Goal: Information Seeking & Learning: Learn about a topic

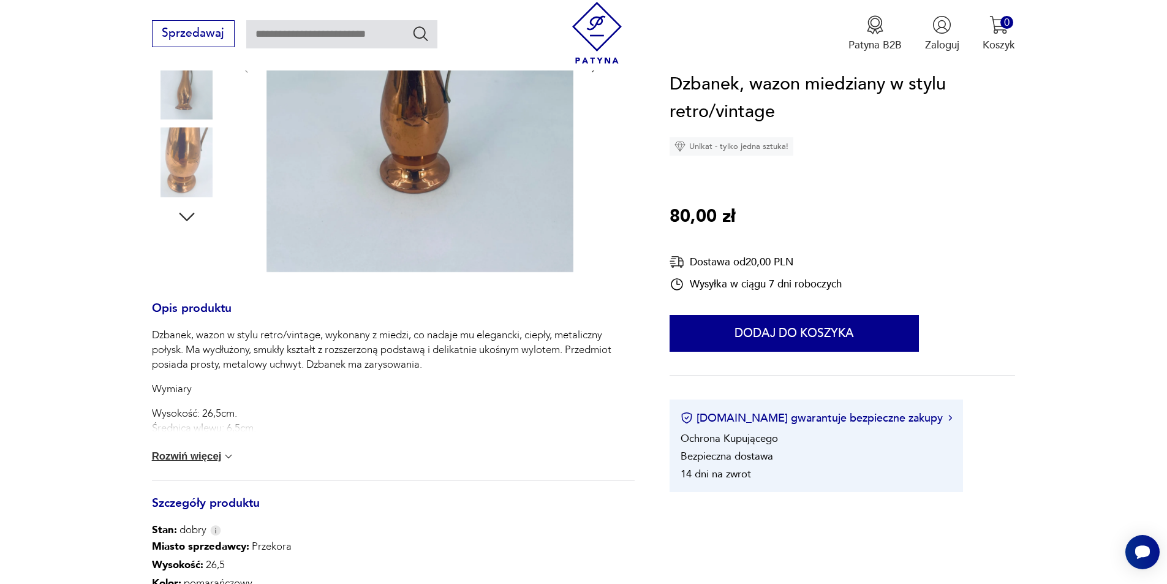
scroll to position [429, 0]
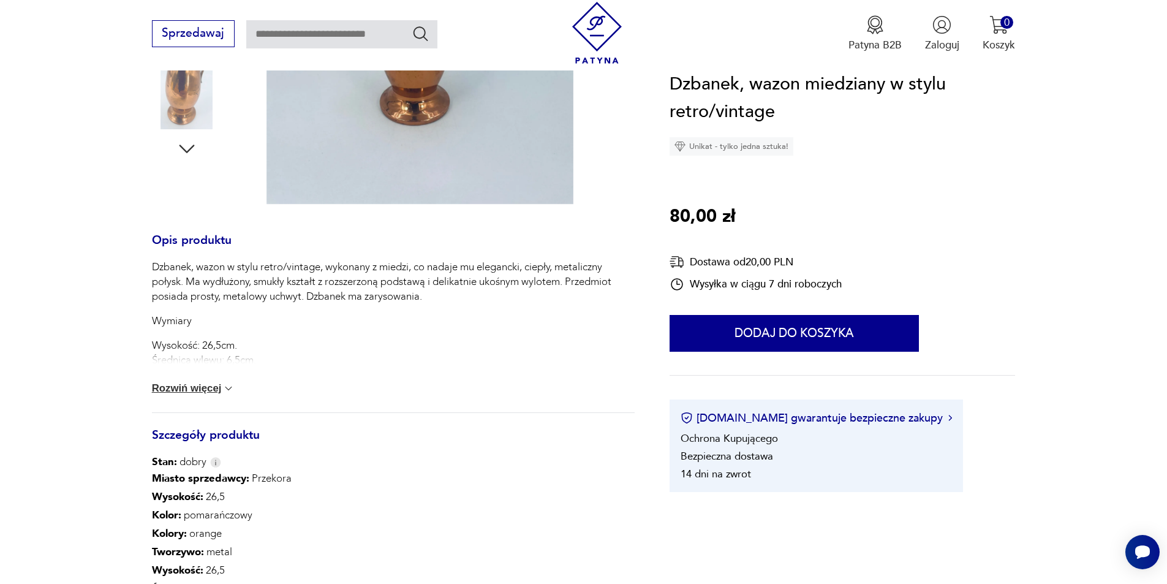
click at [205, 392] on button "Rozwiń więcej" at bounding box center [193, 388] width 83 height 12
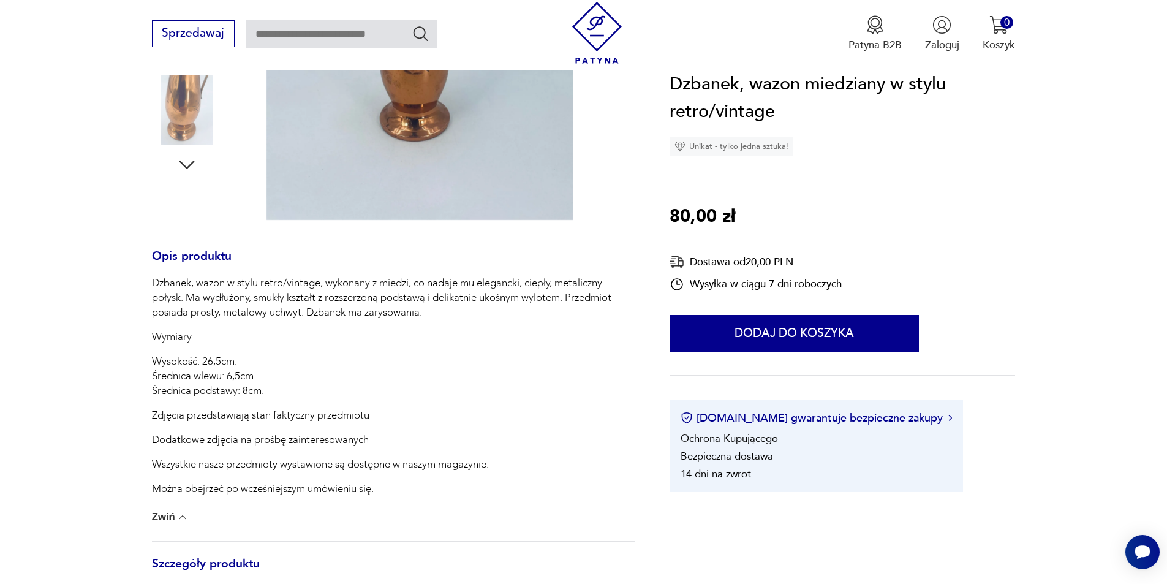
scroll to position [245, 0]
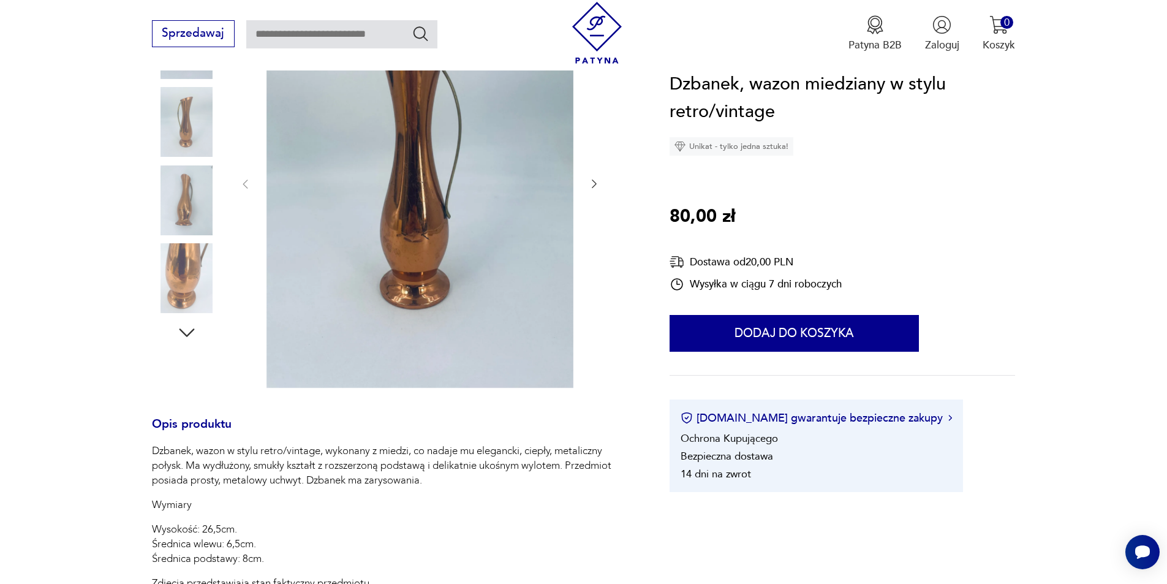
click at [411, 266] on img at bounding box center [419, 183] width 307 height 409
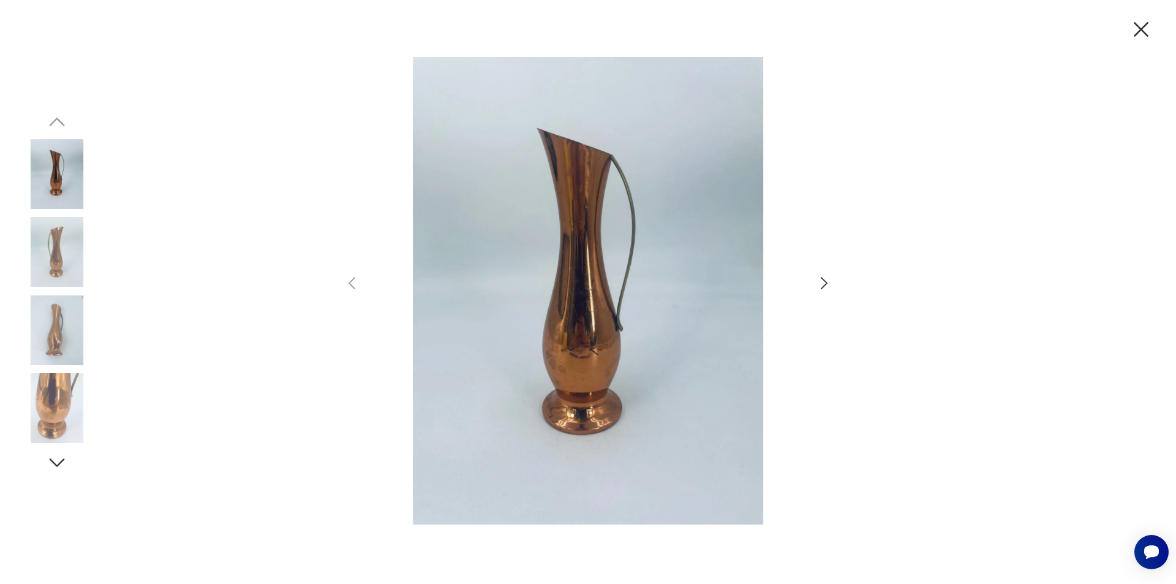
click at [825, 282] on icon "button" at bounding box center [824, 283] width 7 height 12
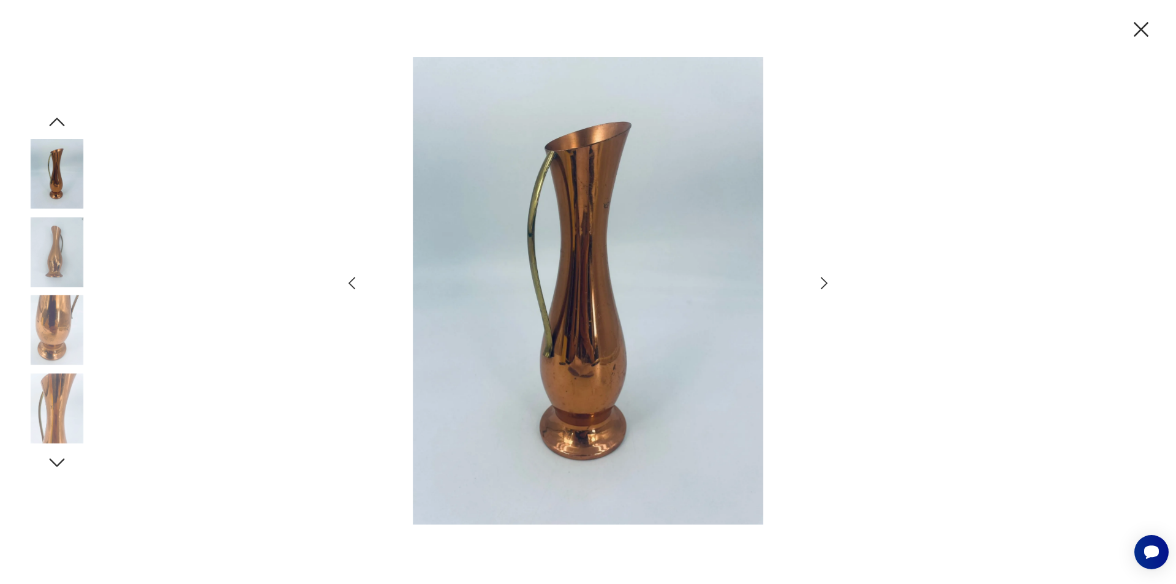
click at [825, 282] on icon "button" at bounding box center [824, 283] width 7 height 12
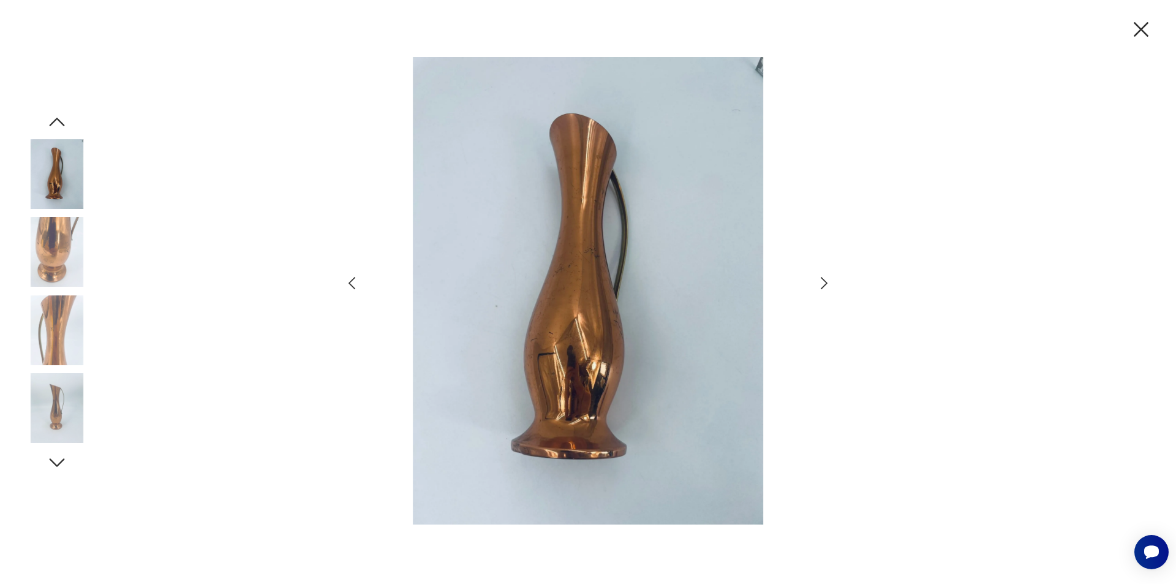
click at [825, 282] on icon "button" at bounding box center [824, 283] width 7 height 12
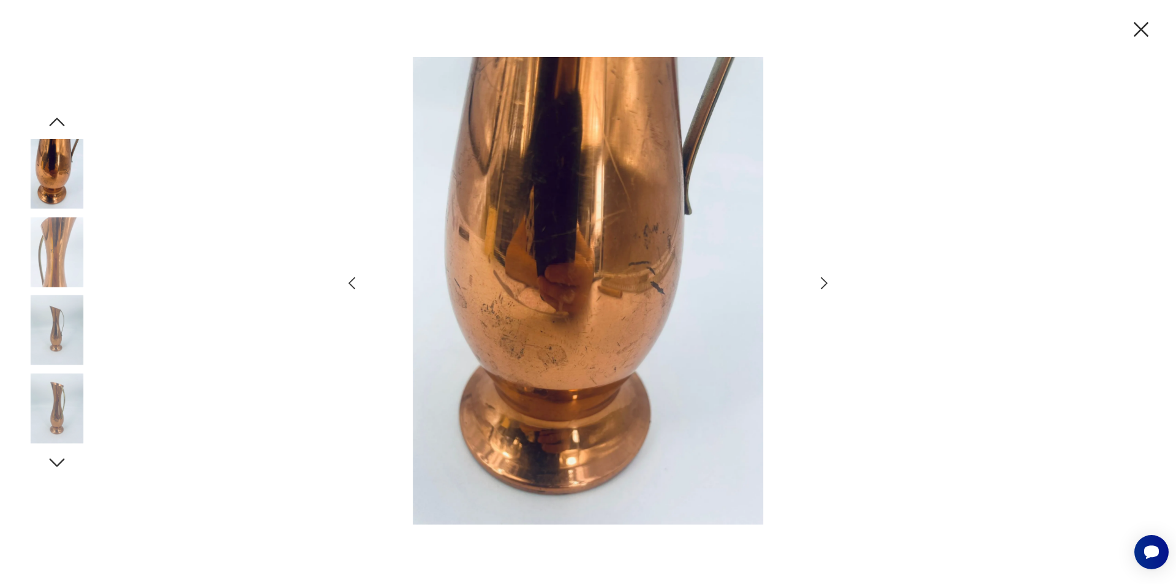
drag, startPoint x: 1143, startPoint y: 26, endPoint x: 1143, endPoint y: 46, distance: 20.2
click at [1143, 24] on icon "button" at bounding box center [1141, 30] width 26 height 26
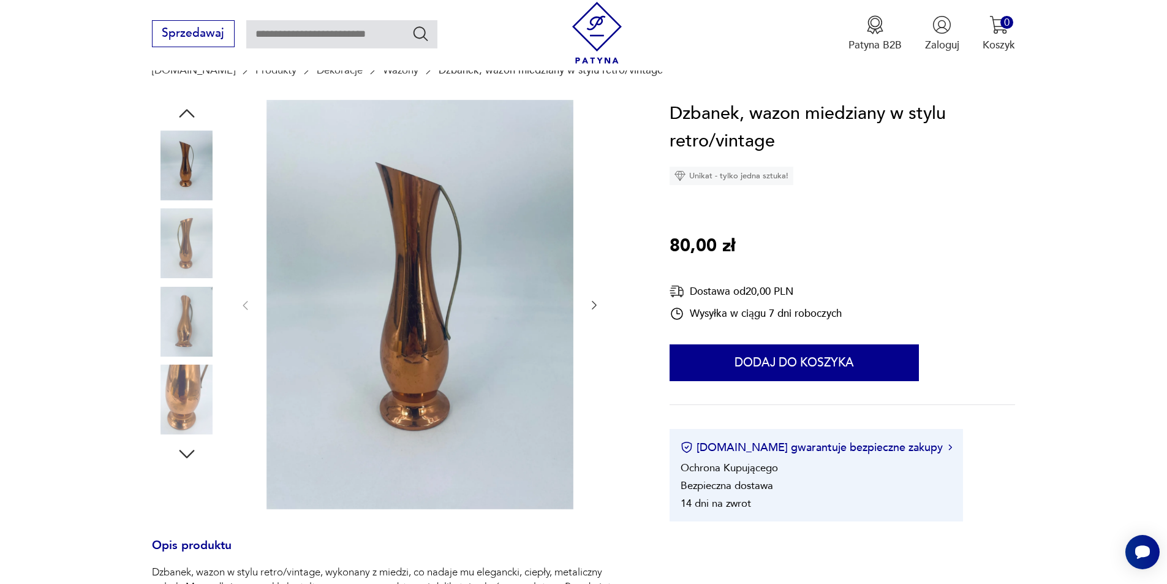
scroll to position [122, 0]
click at [190, 320] on img at bounding box center [187, 323] width 70 height 70
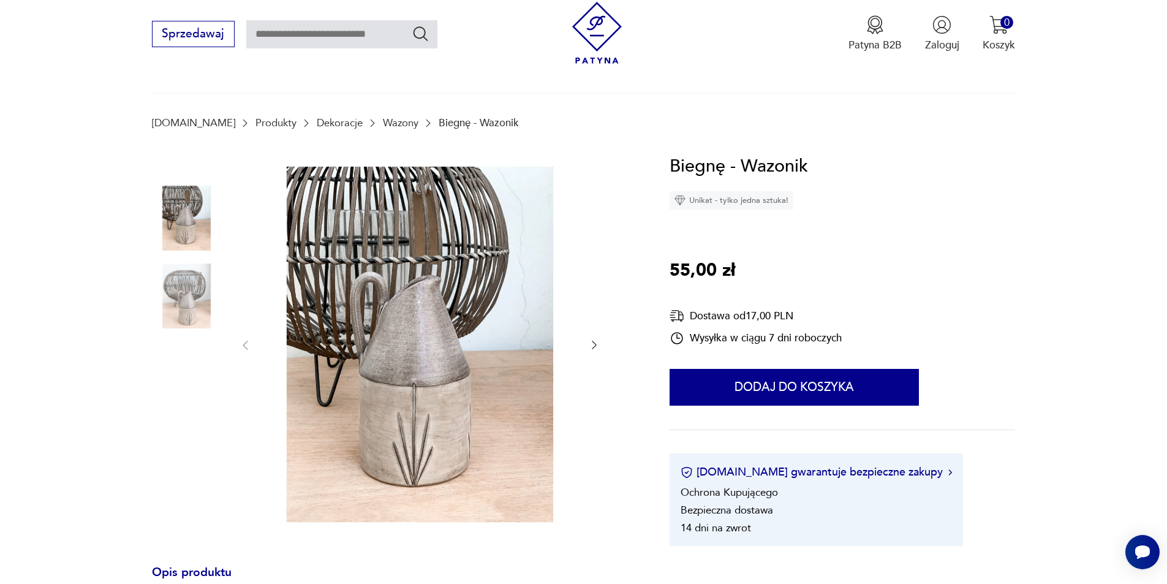
scroll to position [184, 0]
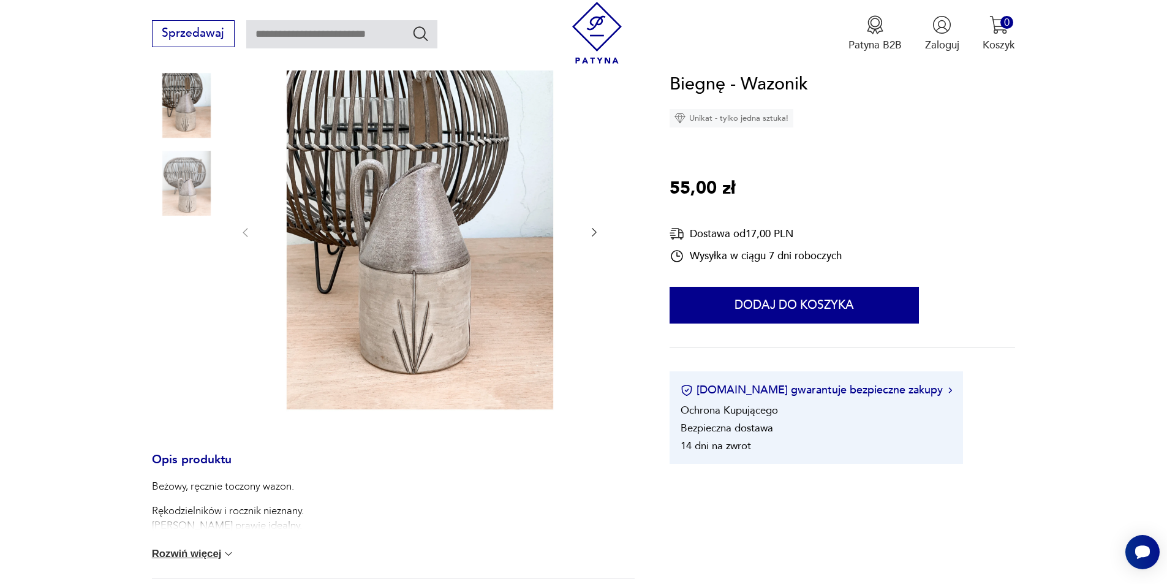
click at [192, 183] on img at bounding box center [187, 183] width 70 height 70
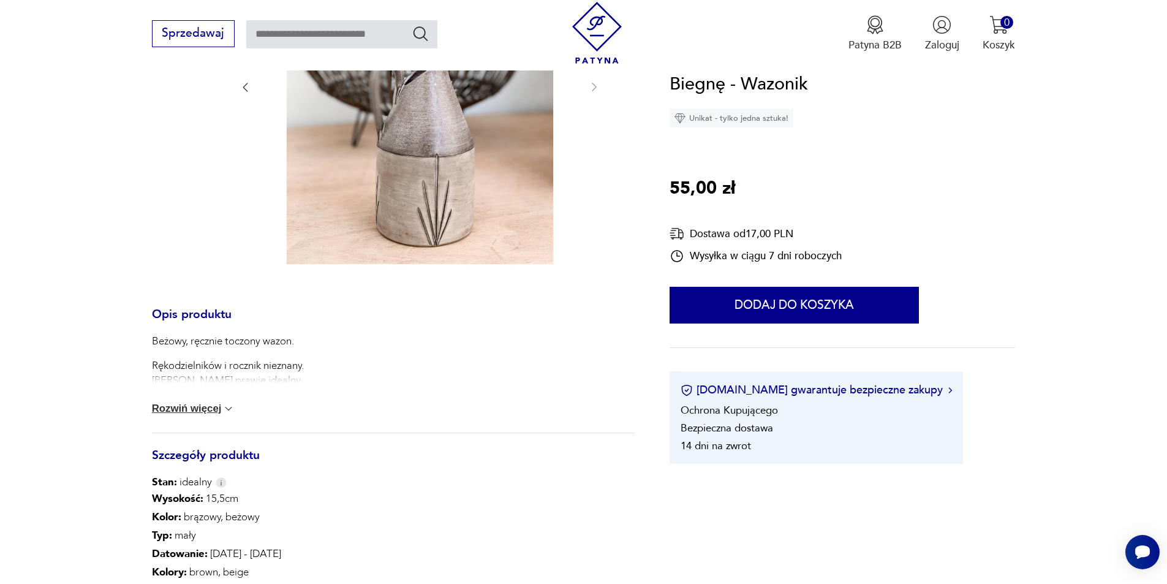
scroll to position [367, 0]
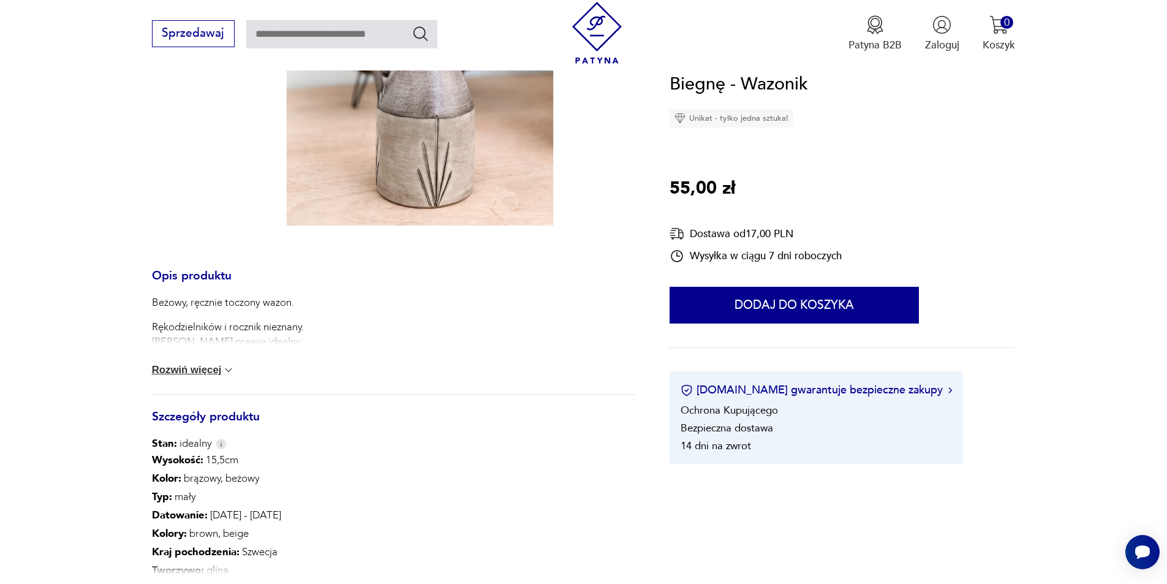
click at [197, 374] on button "Rozwiń więcej" at bounding box center [193, 370] width 83 height 12
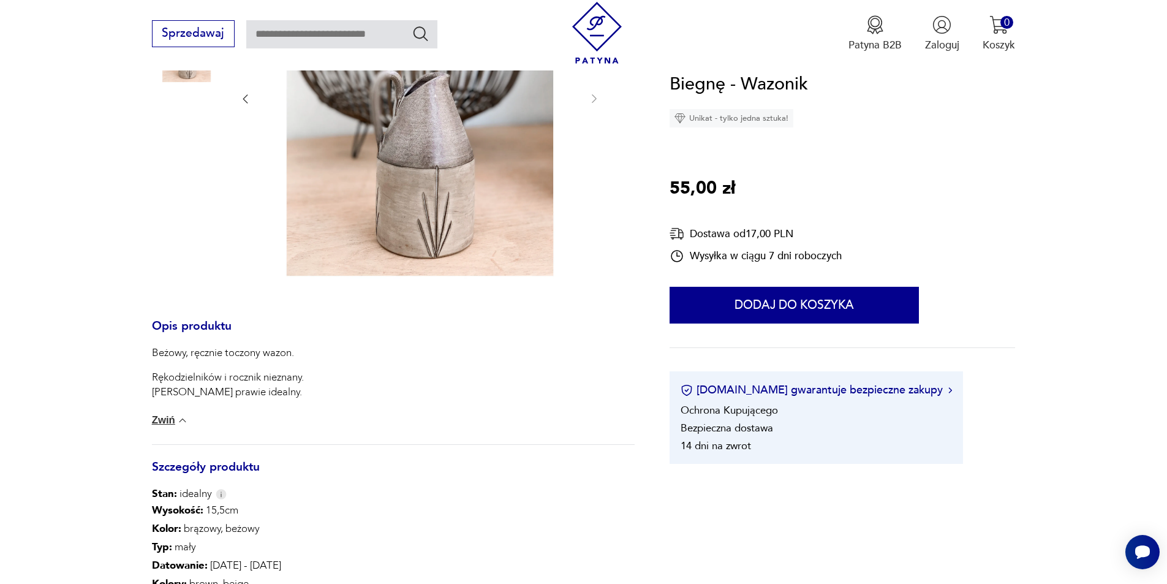
scroll to position [306, 0]
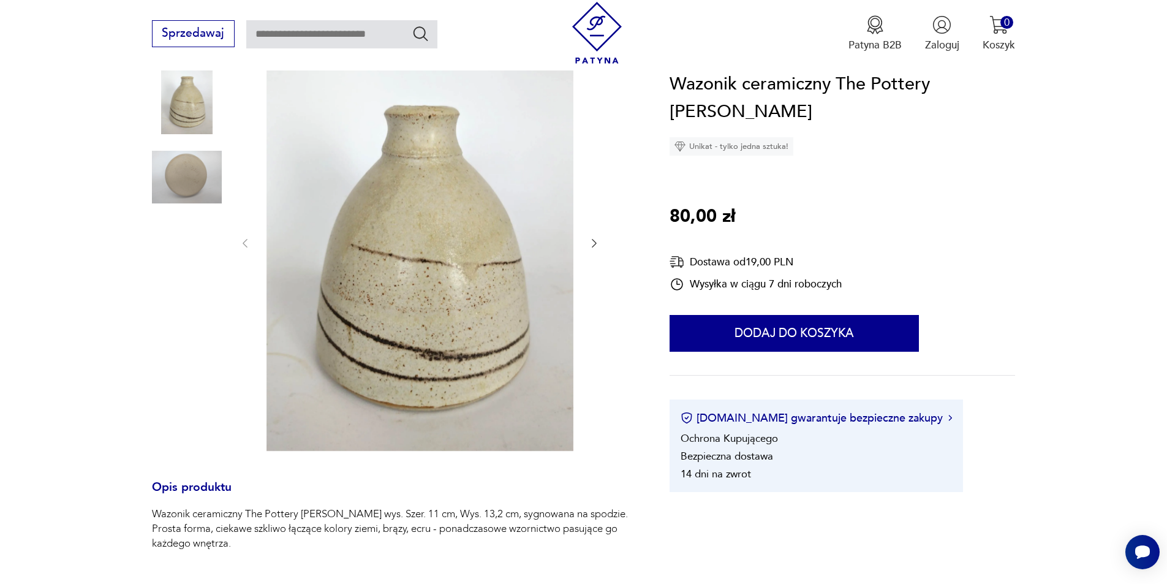
scroll to position [184, 0]
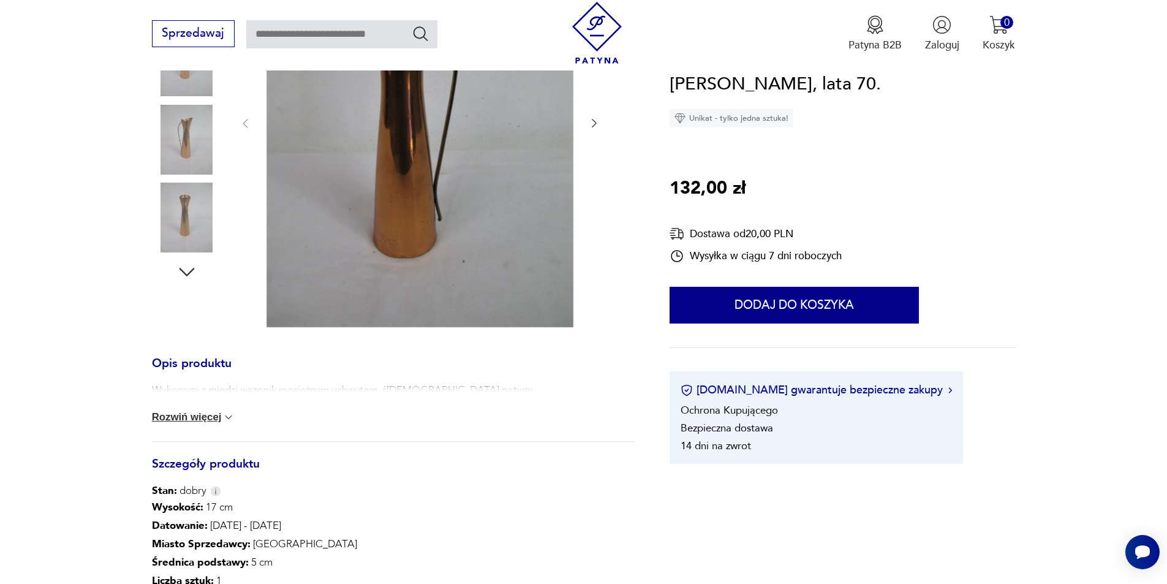
scroll to position [184, 0]
